Goal: Check status: Check status

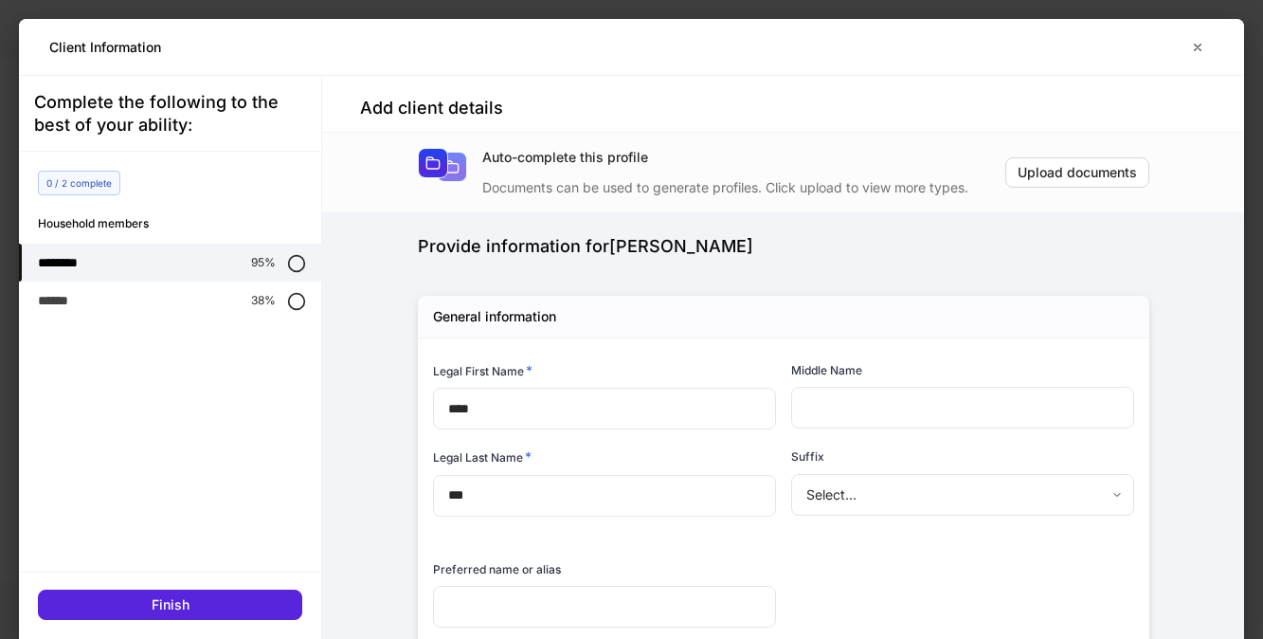
scroll to position [2281, 0]
